Goal: Transaction & Acquisition: Subscribe to service/newsletter

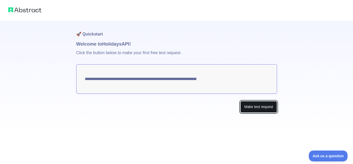
click at [264, 104] on button "Make test request" at bounding box center [258, 107] width 36 height 12
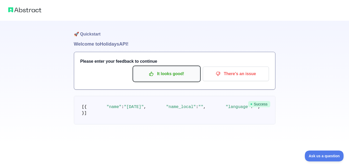
click at [166, 74] on p "It looks good!" at bounding box center [166, 73] width 58 height 9
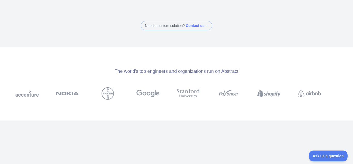
scroll to position [17, 0]
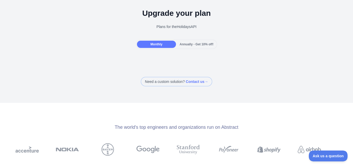
drag, startPoint x: 90, startPoint y: 106, endPoint x: 89, endPoint y: 110, distance: 3.8
